Goal: Transaction & Acquisition: Subscribe to service/newsletter

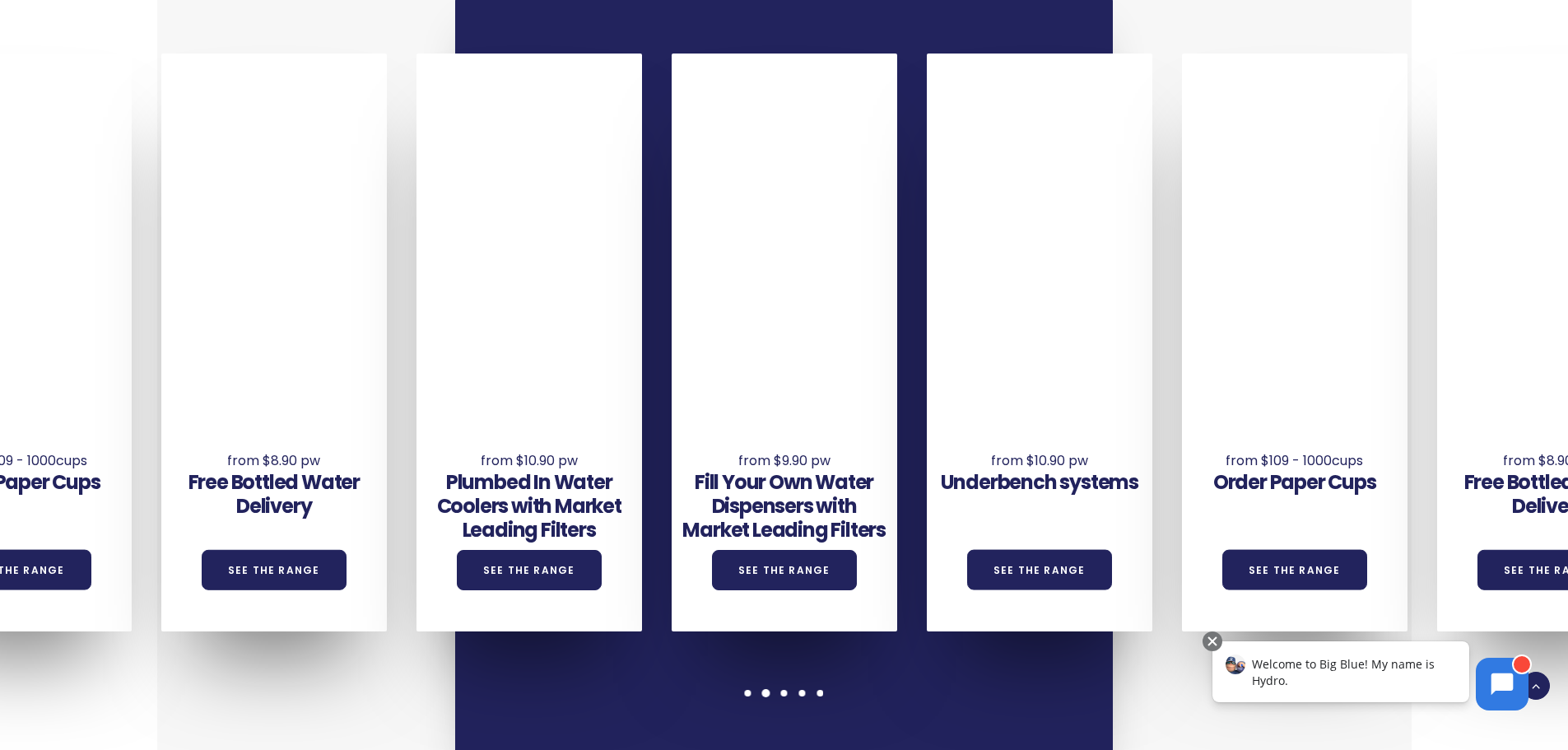
scroll to position [1234, 0]
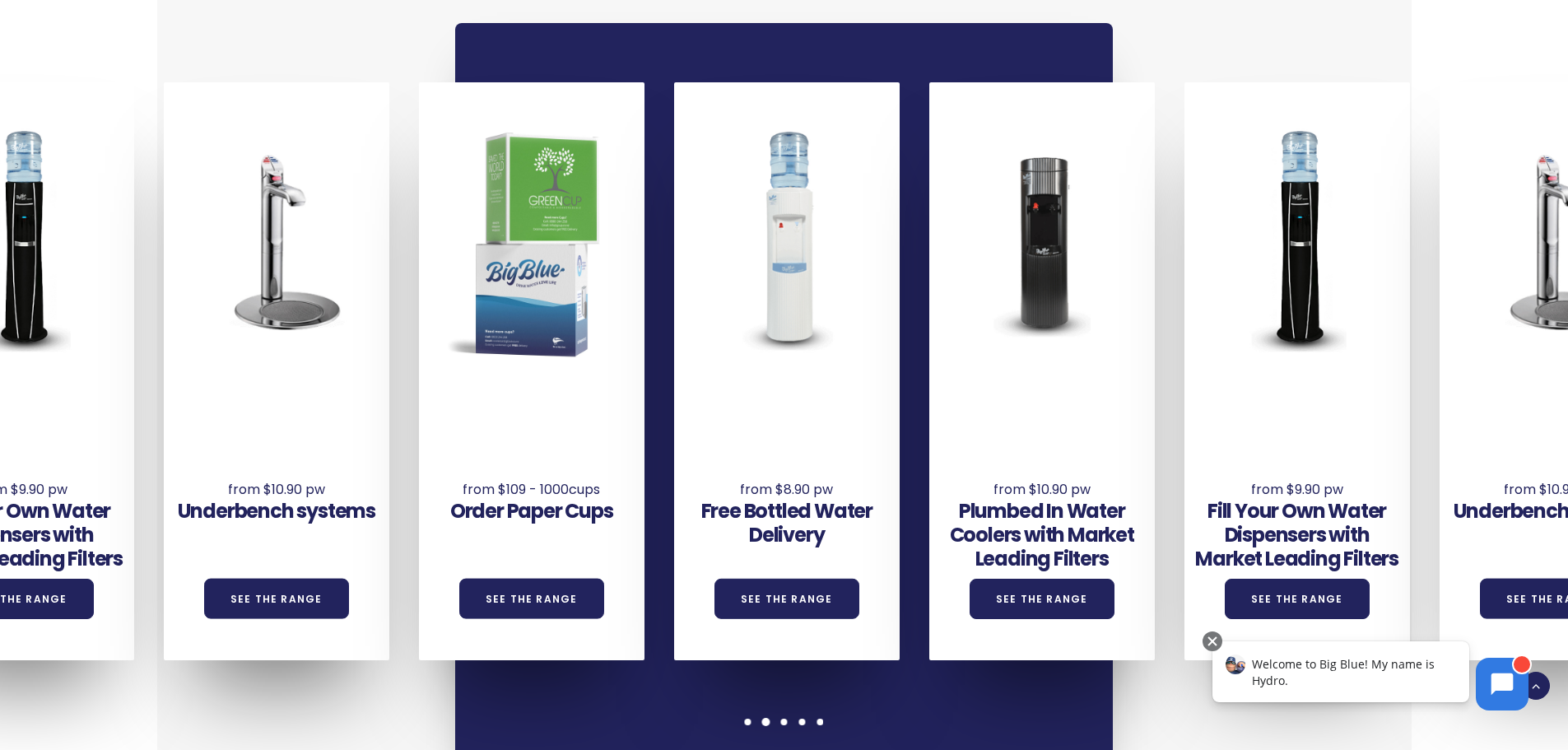
drag, startPoint x: 767, startPoint y: 390, endPoint x: 1395, endPoint y: 414, distance: 628.5
click at [1395, 411] on div "Underbench systems See the Range Order Paper Cups See the Range Free Bottled Wa…" at bounding box center [292, 371] width 3061 height 578
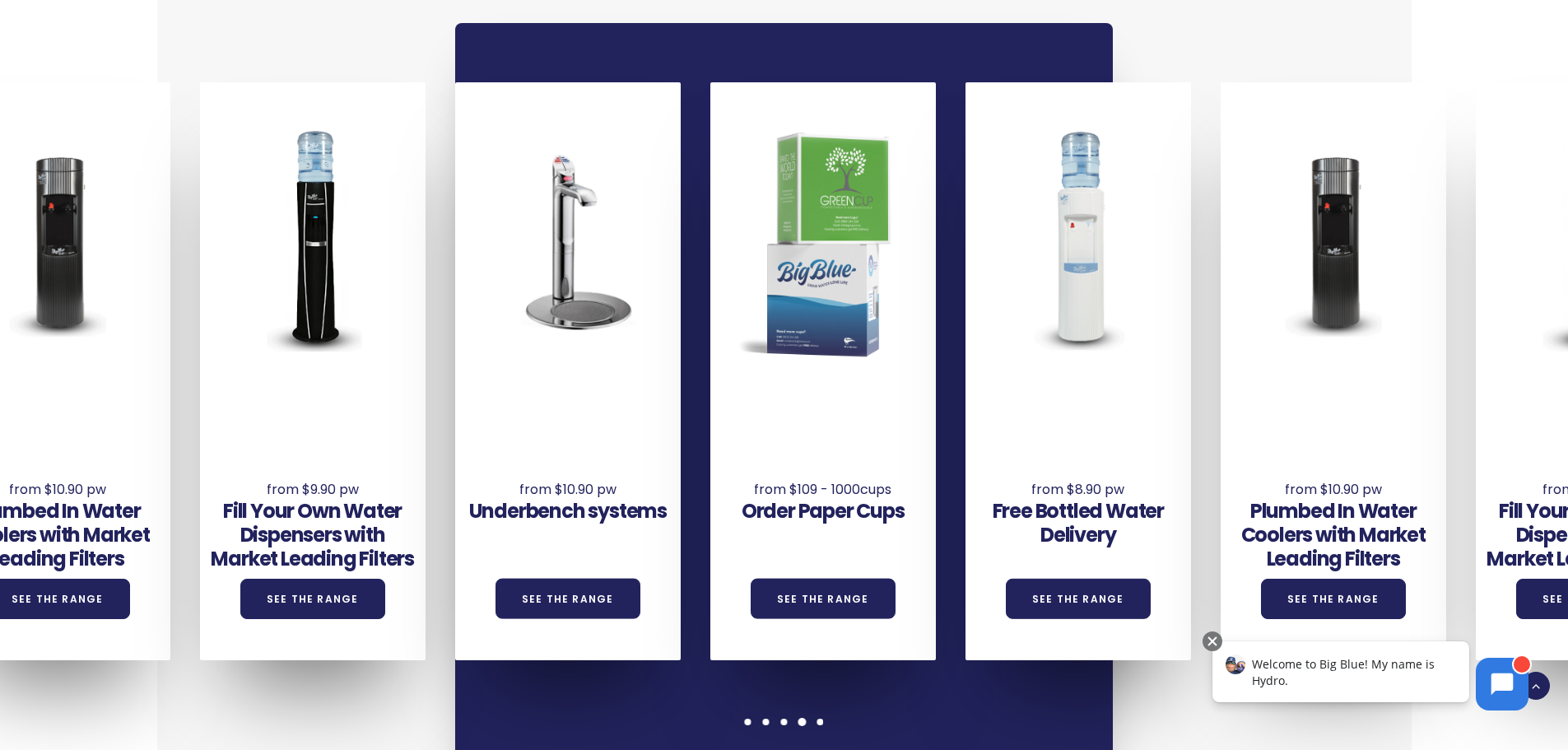
drag, startPoint x: 548, startPoint y: 430, endPoint x: 501, endPoint y: 431, distance: 47.0
click at [501, 431] on div "Underbench systems See the Range" at bounding box center [568, 481] width 225 height 181
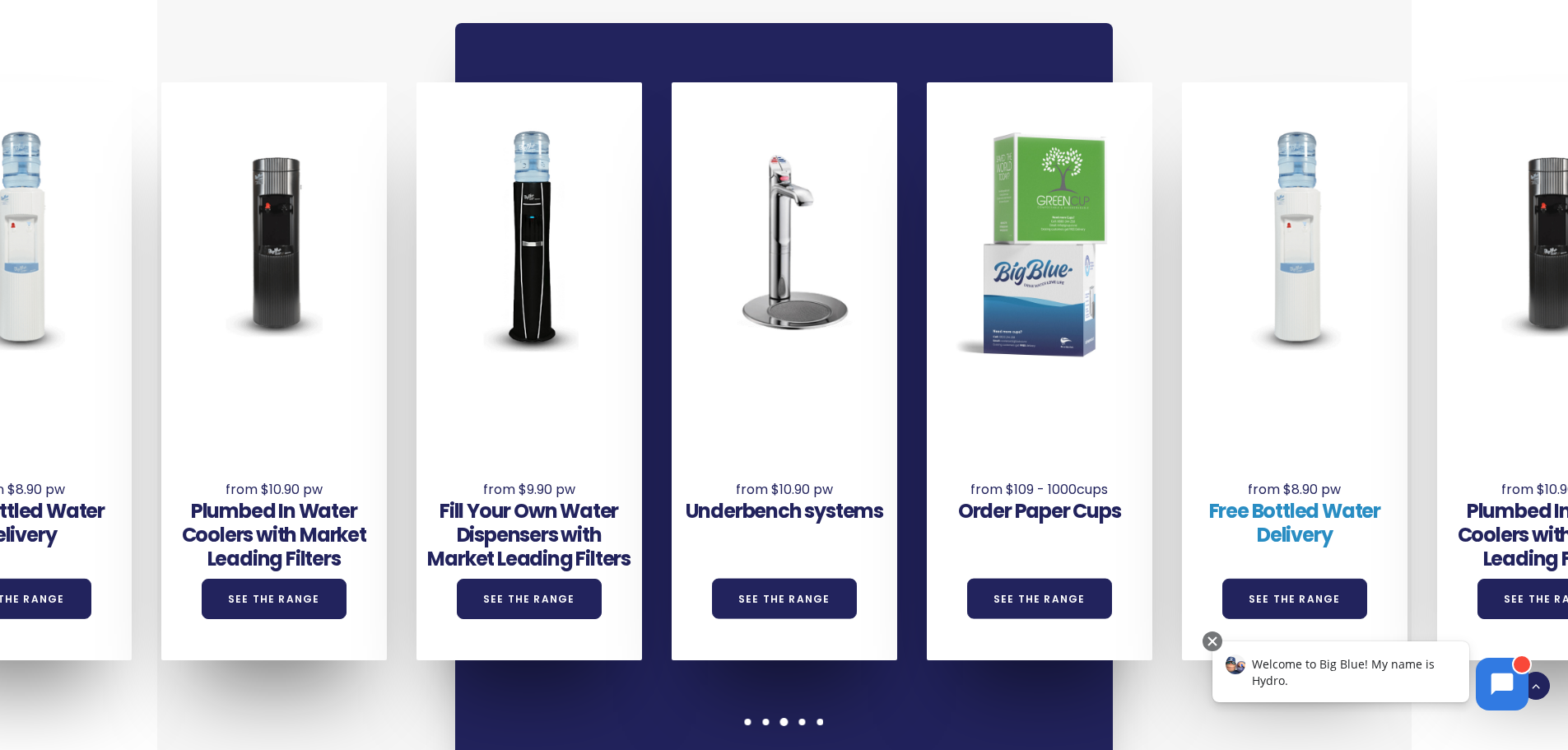
click at [1303, 498] on link "Free Bottled Water Delivery" at bounding box center [1295, 523] width 171 height 51
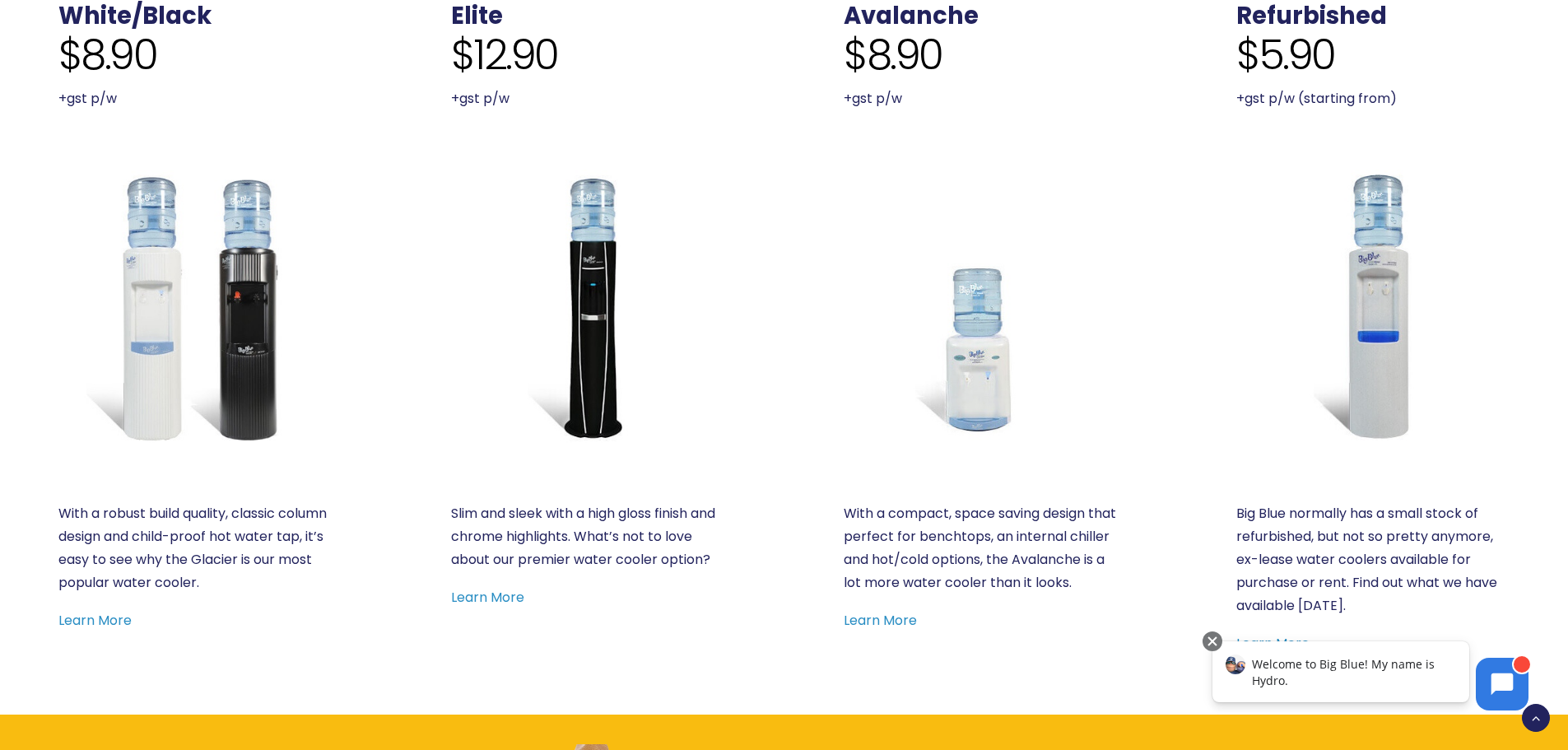
scroll to position [741, 0]
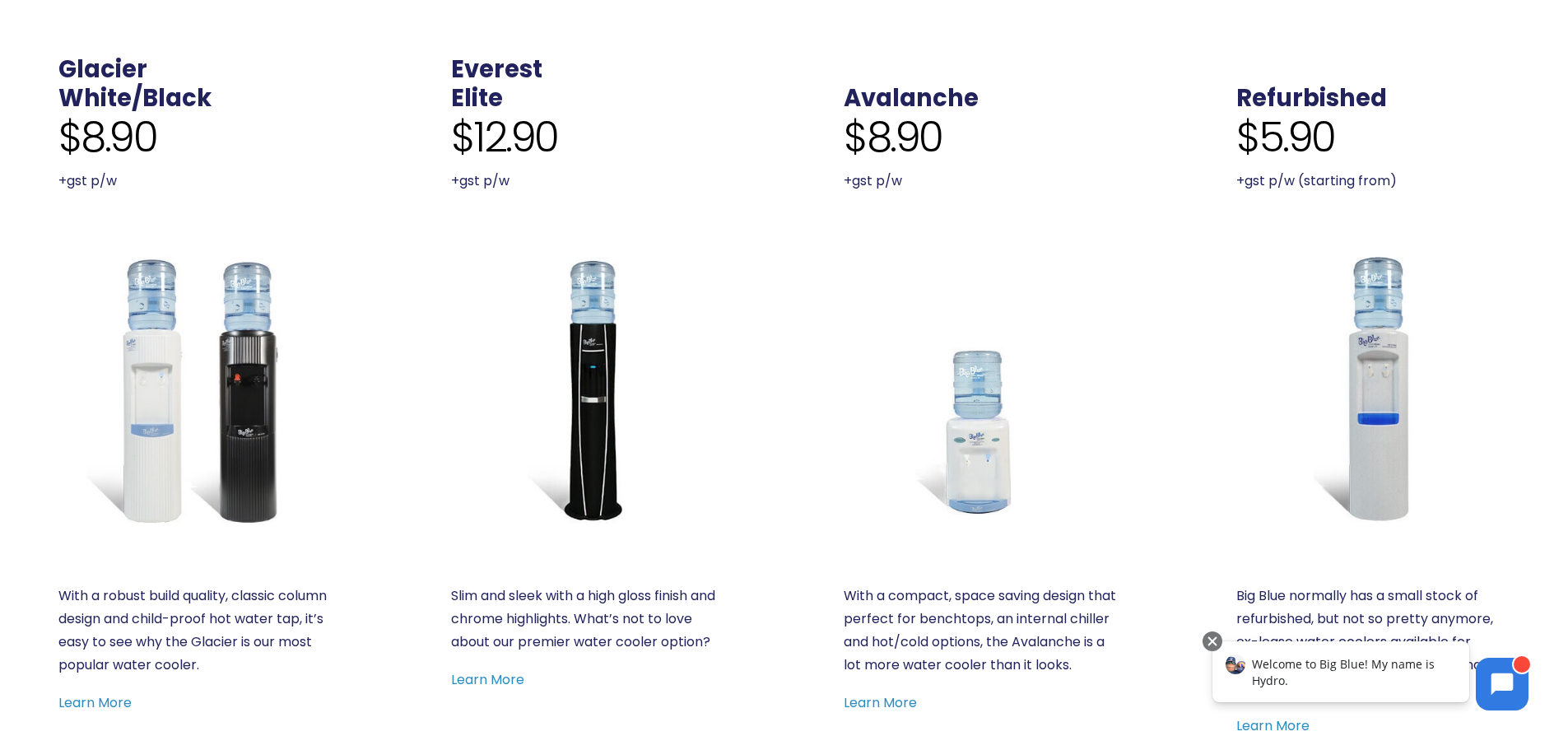
click at [1326, 177] on p "+gst p/w (starting from)" at bounding box center [1372, 181] width 273 height 23
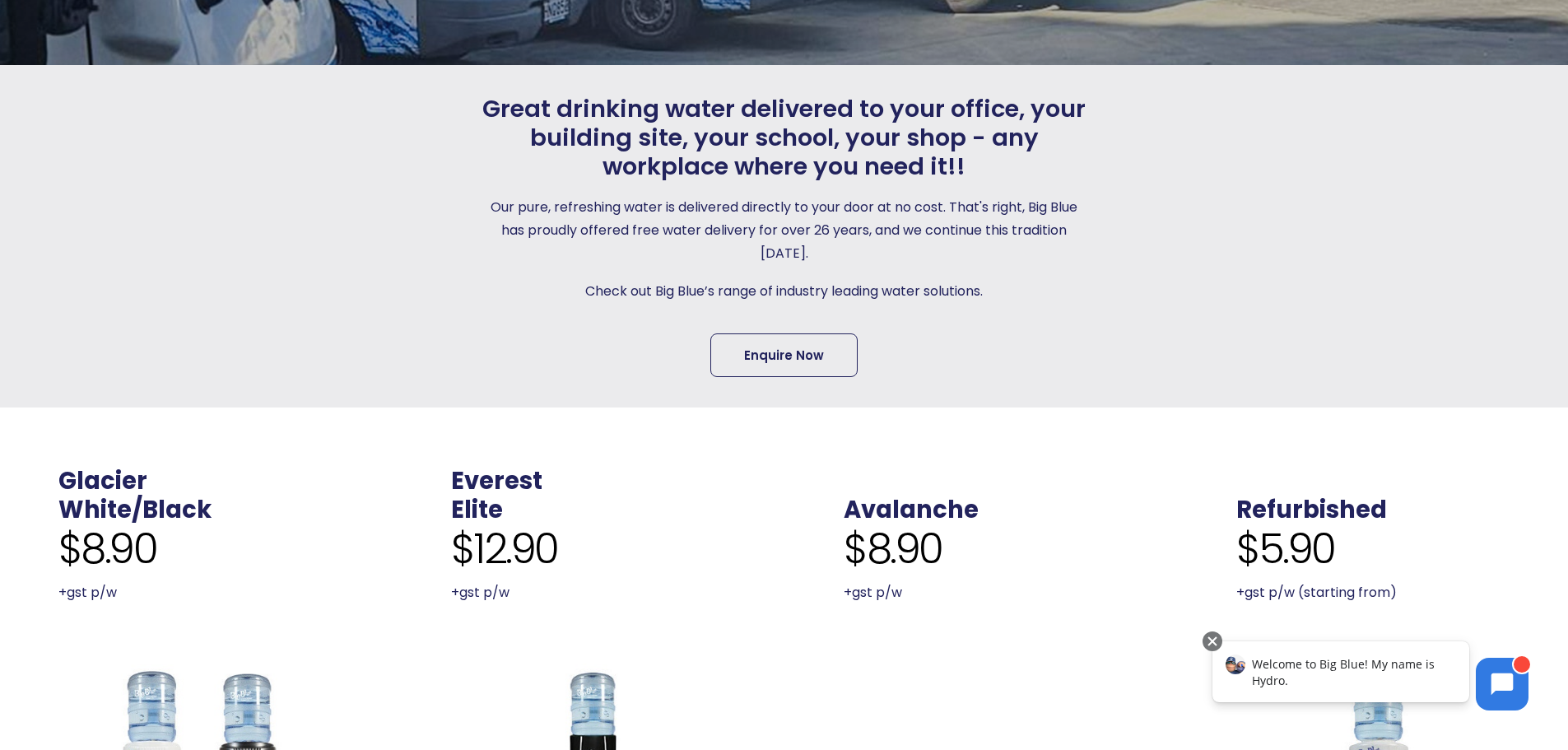
click at [798, 368] on link "Enquire Now" at bounding box center [784, 355] width 147 height 44
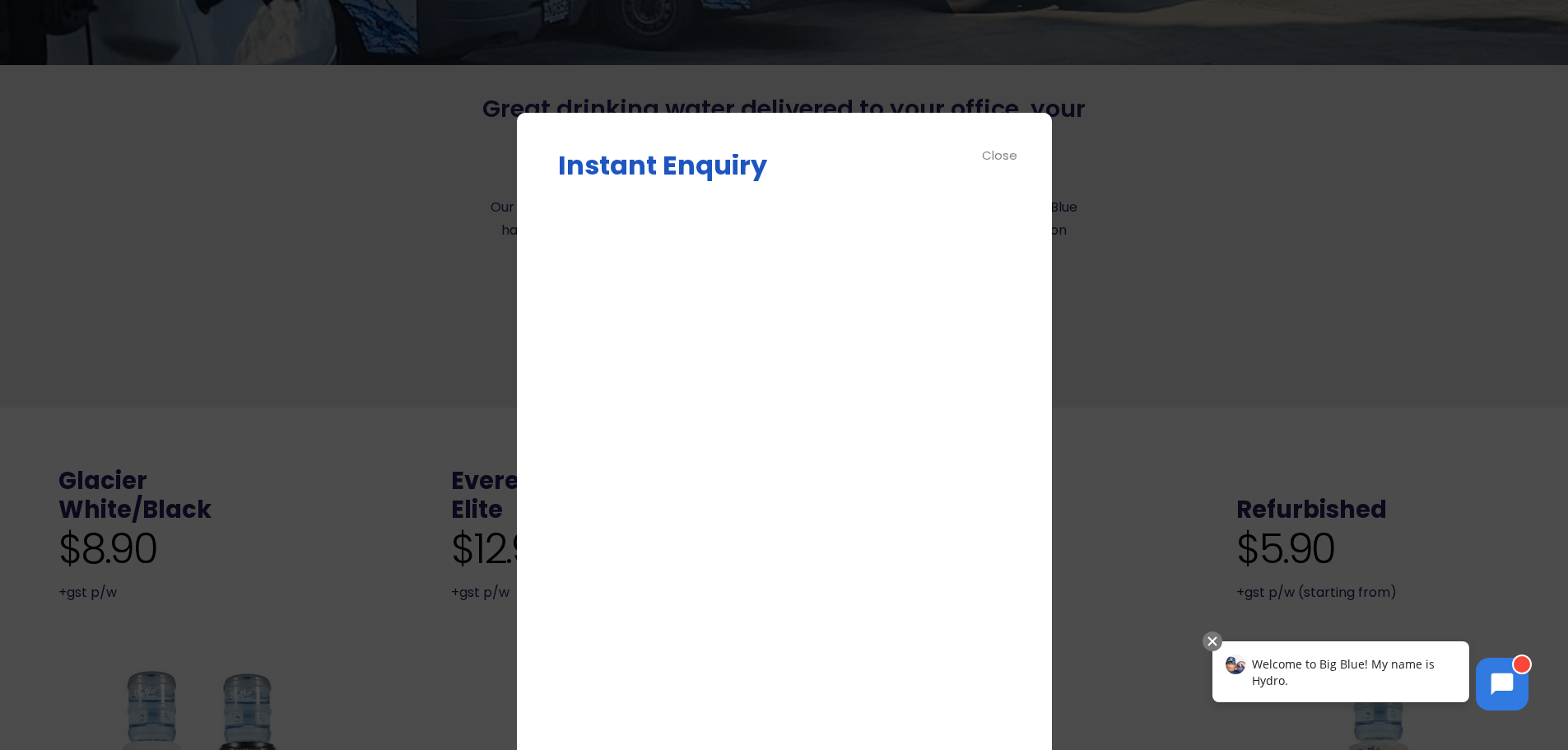
scroll to position [0, 0]
